Goal: Task Accomplishment & Management: Complete application form

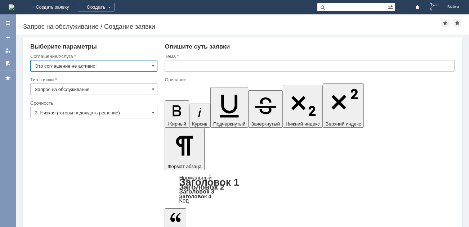
click at [14, 8] on img at bounding box center [12, 7] width 6 height 6
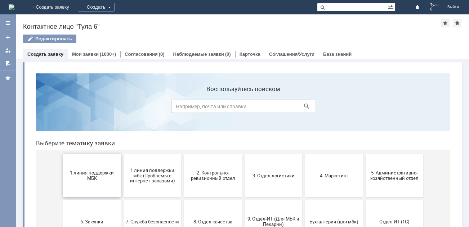
click at [79, 174] on span "1 линия поддержки МБК" at bounding box center [91, 175] width 53 height 11
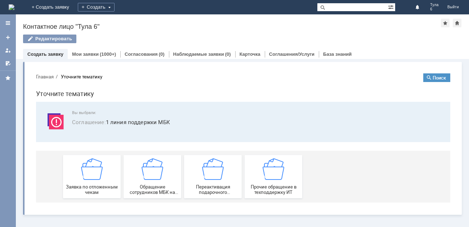
click at [79, 174] on div "Заявка по отложенным чекам" at bounding box center [91, 177] width 53 height 37
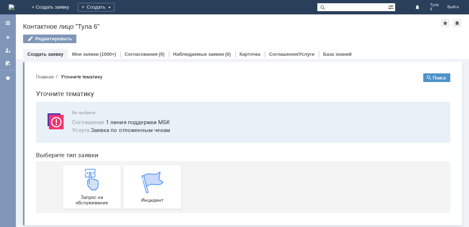
click at [81, 174] on img at bounding box center [92, 180] width 22 height 22
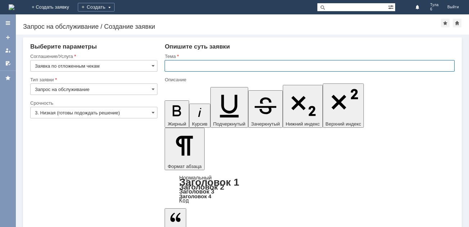
click at [217, 66] on input "text" at bounding box center [310, 66] width 290 height 12
type input "отл чек [DATE]"
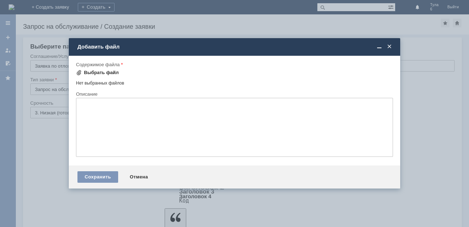
click at [113, 71] on div "Выбрать файл" at bounding box center [101, 73] width 35 height 6
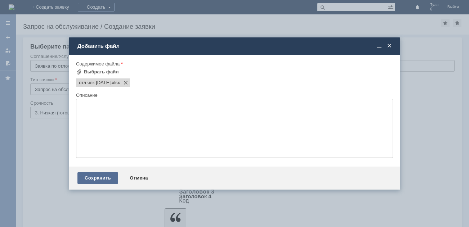
click at [106, 177] on div "Сохранить" at bounding box center [97, 179] width 41 height 12
